Goal: Navigation & Orientation: Find specific page/section

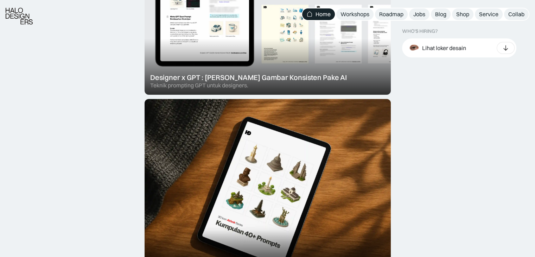
scroll to position [338, 0]
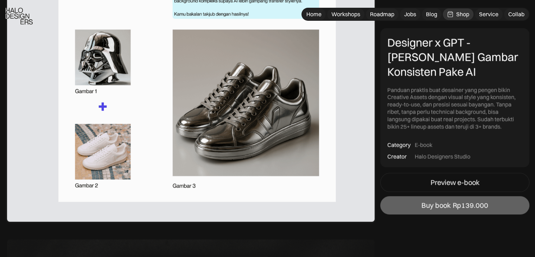
scroll to position [725, 0]
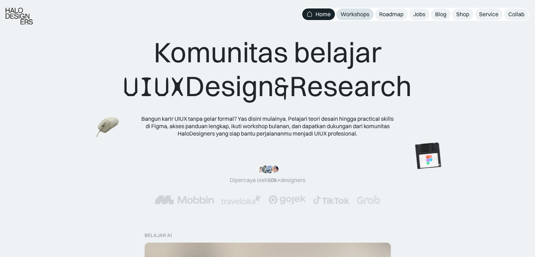
click at [365, 15] on div "Workshops" at bounding box center [354, 14] width 29 height 7
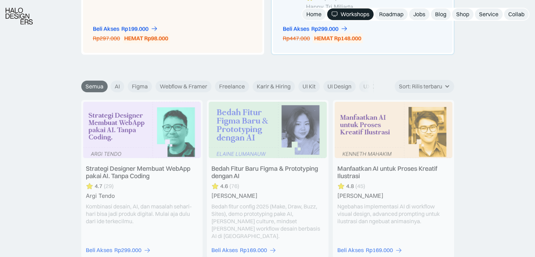
scroll to position [761, 0]
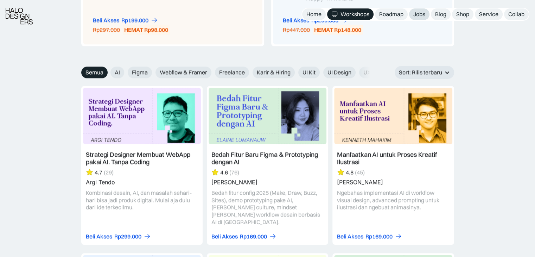
click at [419, 13] on div "Jobs" at bounding box center [419, 14] width 12 height 7
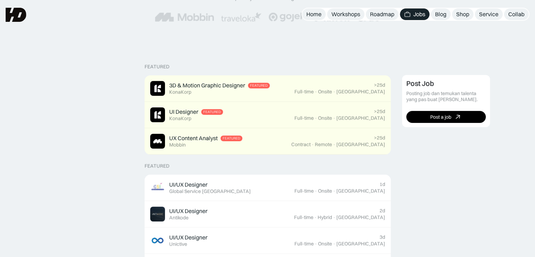
scroll to position [126, 0]
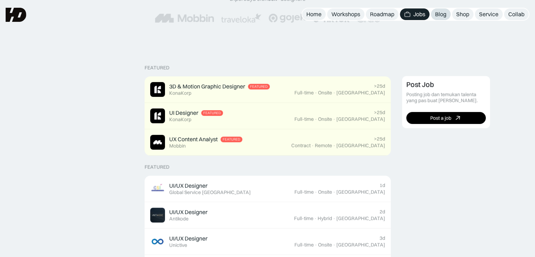
click at [442, 12] on div "Blog" at bounding box center [440, 14] width 11 height 7
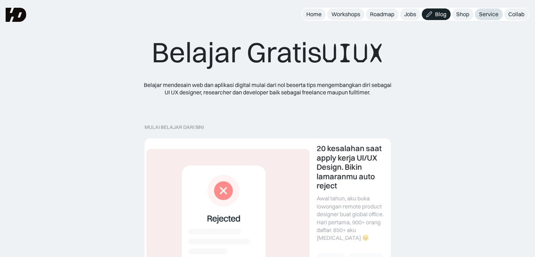
click at [482, 13] on div "Service" at bounding box center [488, 14] width 19 height 7
